Goal: Information Seeking & Learning: Learn about a topic

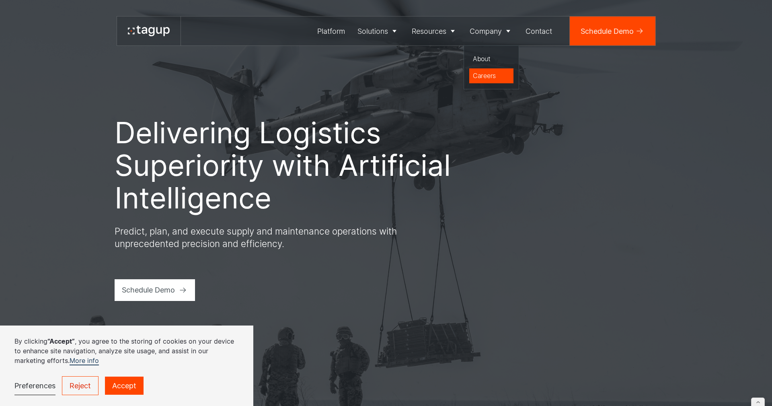
click at [486, 78] on div "Careers" at bounding box center [491, 76] width 37 height 10
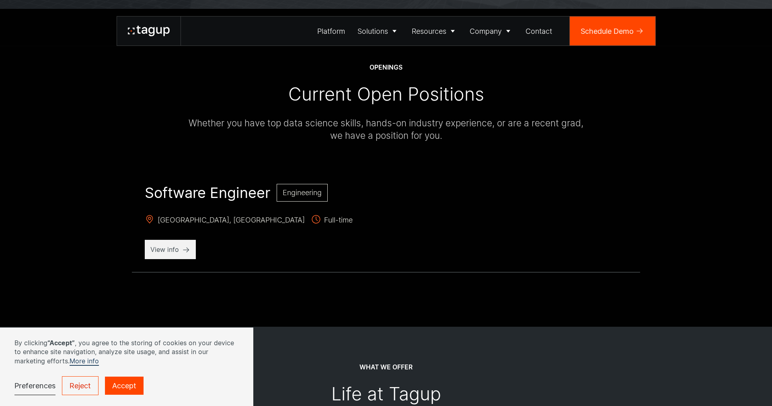
scroll to position [275, 0]
click at [134, 383] on link "Accept" at bounding box center [124, 385] width 39 height 18
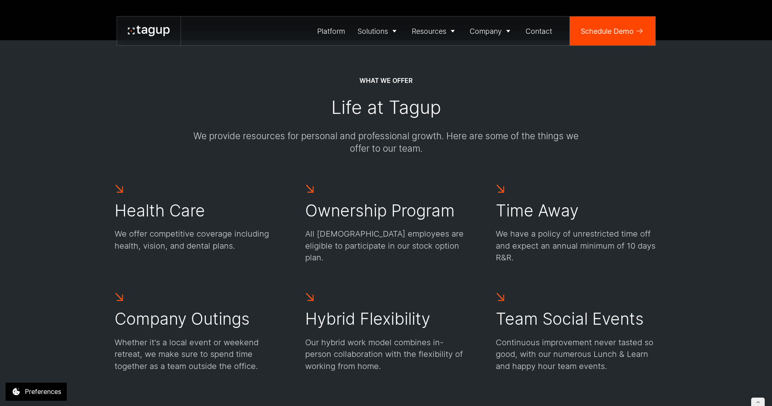
scroll to position [596, 0]
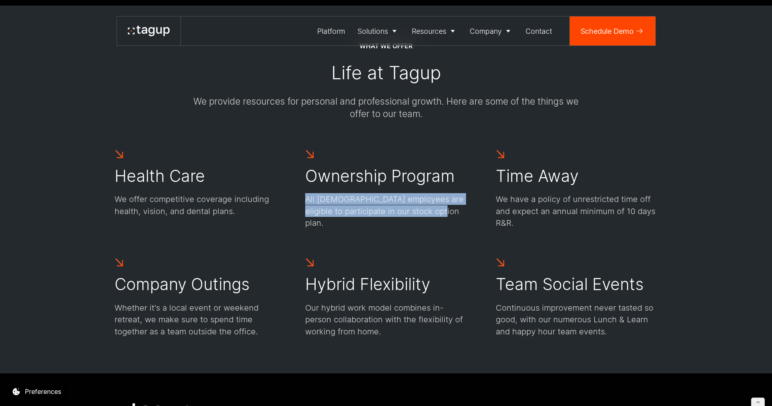
drag, startPoint x: 311, startPoint y: 199, endPoint x: 453, endPoint y: 212, distance: 142.5
click at [454, 212] on div "Health Care We offer competitive coverage including health, vision, and dental …" at bounding box center [386, 243] width 543 height 188
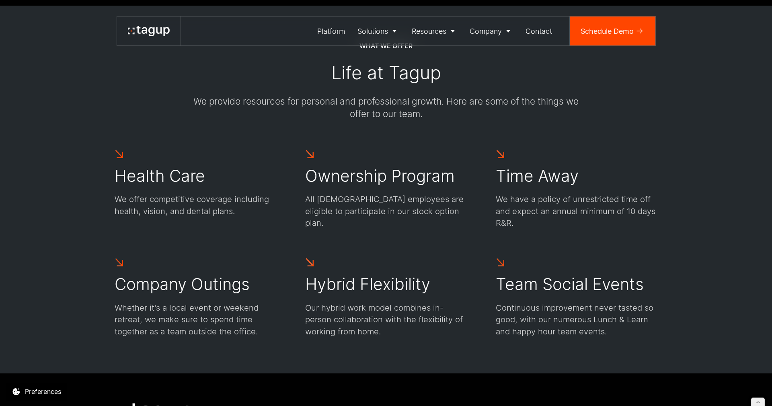
click at [453, 212] on p "All [DEMOGRAPHIC_DATA] employees are eligible to participate in our stock optio…" at bounding box center [386, 210] width 162 height 35
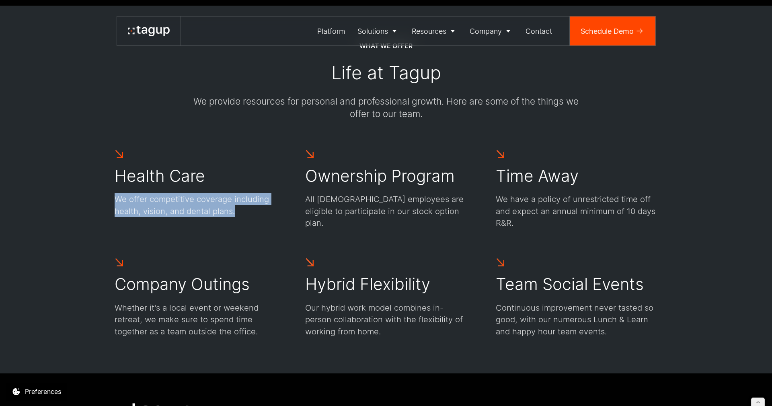
drag, startPoint x: 251, startPoint y: 217, endPoint x: 91, endPoint y: 203, distance: 160.2
click at [90, 203] on div "WHAT WE OFFER Life at Tagup We provide resources for personal and professional …" at bounding box center [386, 189] width 736 height 367
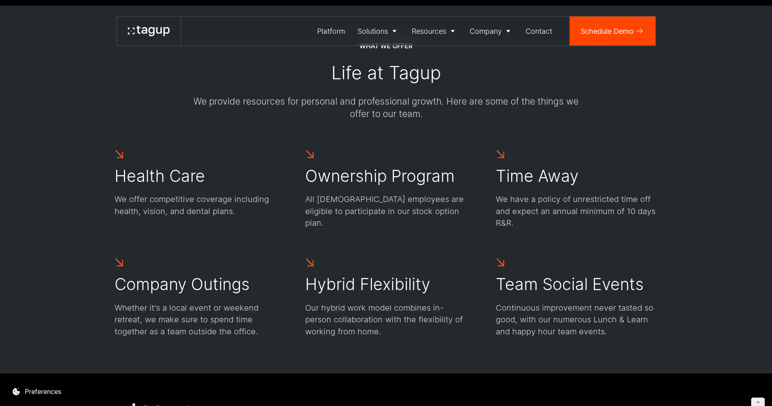
click at [91, 203] on div "WHAT WE OFFER Life at Tagup We provide resources for personal and professional …" at bounding box center [386, 189] width 736 height 367
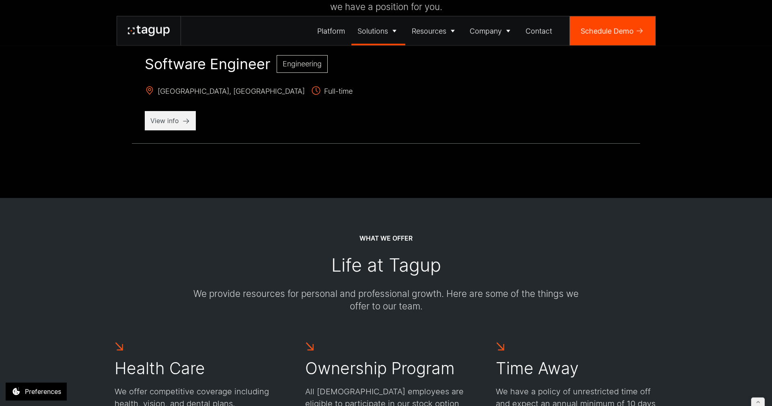
scroll to position [367, 0]
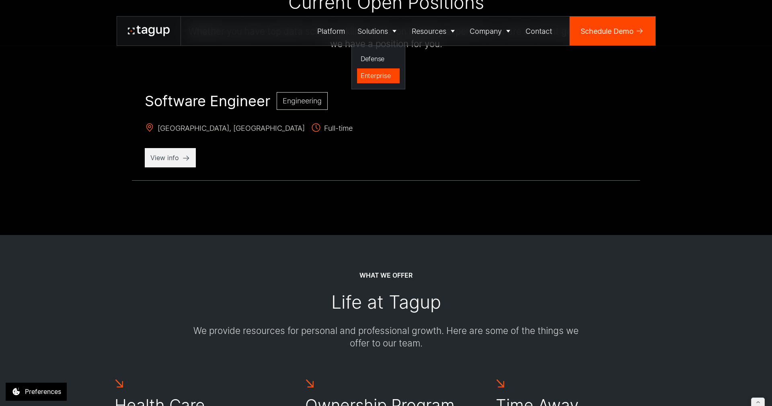
click at [380, 75] on div "Enterprise" at bounding box center [378, 76] width 35 height 10
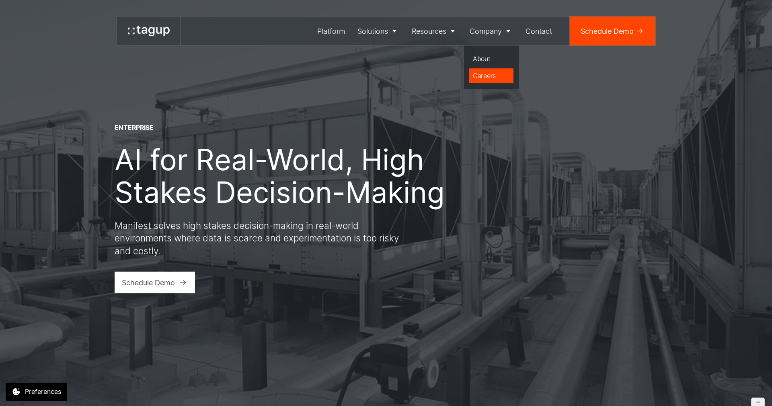
click at [492, 76] on div "Careers" at bounding box center [491, 76] width 37 height 10
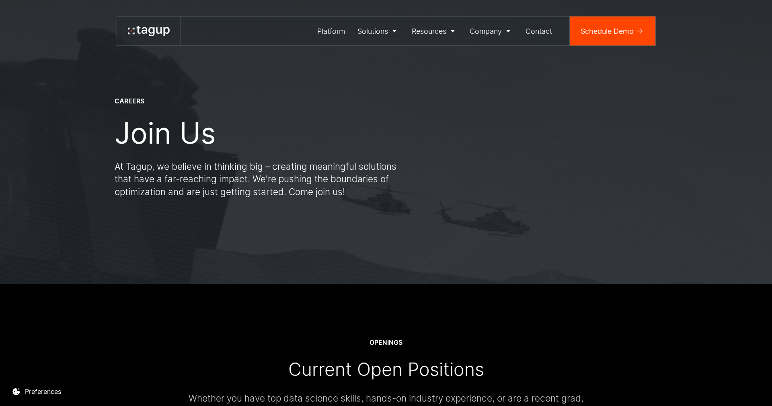
scroll to position [275, 0]
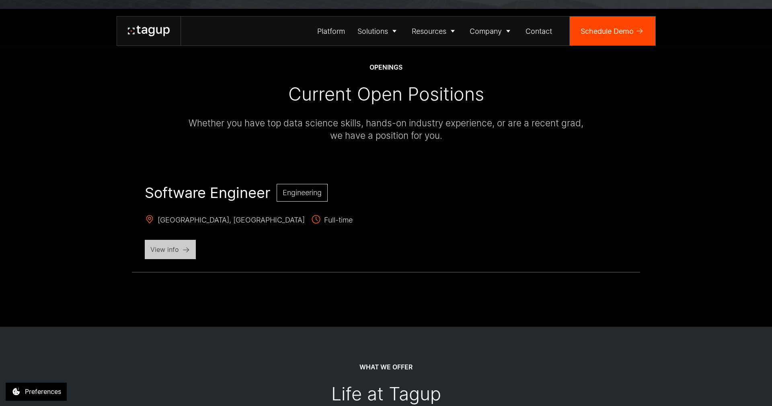
click at [174, 250] on p "View info" at bounding box center [170, 249] width 40 height 10
